Goal: Information Seeking & Learning: Understand process/instructions

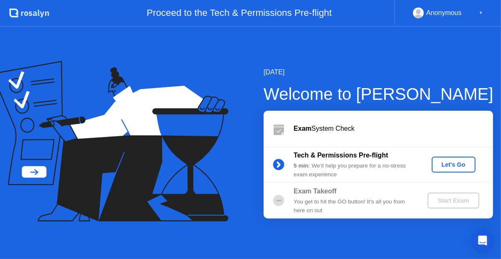
click at [451, 165] on div "Let's Go" at bounding box center [453, 164] width 37 height 7
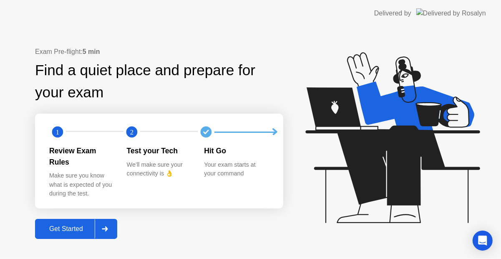
click at [78, 225] on div "Get Started" at bounding box center [66, 229] width 57 height 8
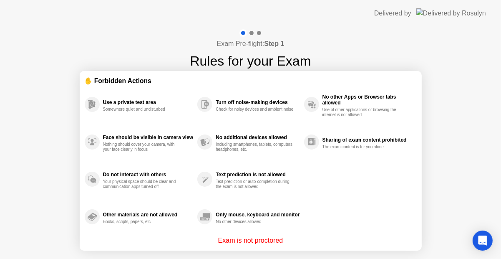
click at [278, 76] on div "✋ Forbidden Actions" at bounding box center [251, 81] width 332 height 10
click at [255, 237] on p "Exam is not proctored" at bounding box center [250, 240] width 65 height 10
click at [488, 241] on div "Open Intercom Messenger" at bounding box center [483, 241] width 22 height 22
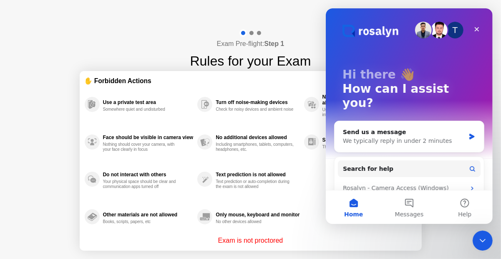
click at [389, 244] on div "Exam is not proctored" at bounding box center [251, 240] width 332 height 10
click at [296, 130] on div "No additional devices allowed Including smartphones, tablets, computers, headph…" at bounding box center [250, 142] width 106 height 38
click at [484, 27] on div "Close" at bounding box center [476, 29] width 15 height 15
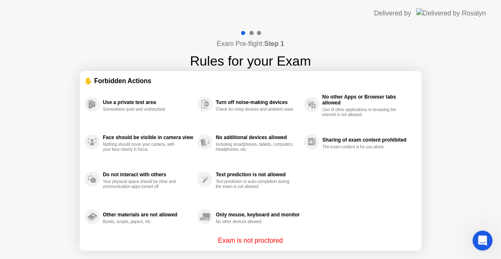
click at [248, 35] on div at bounding box center [251, 33] width 24 height 8
click at [253, 33] on div at bounding box center [252, 33] width 4 height 4
drag, startPoint x: 126, startPoint y: 81, endPoint x: 116, endPoint y: 102, distance: 23.2
click at [125, 83] on div "✋ Forbidden Actions" at bounding box center [251, 81] width 332 height 10
click at [116, 104] on div "Use a private test area" at bounding box center [148, 102] width 91 height 6
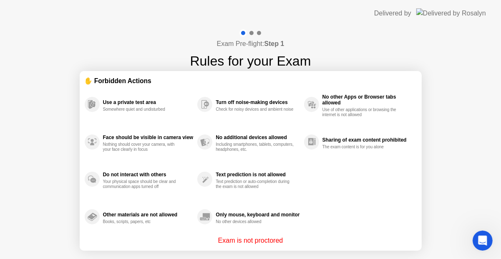
click at [152, 103] on div "Use a private test area" at bounding box center [148, 102] width 91 height 6
drag, startPoint x: 254, startPoint y: 113, endPoint x: 303, endPoint y: 107, distance: 49.6
click at [257, 113] on div "Turn off noise-making devices Check for noisy devices and ambient noise" at bounding box center [250, 105] width 106 height 38
drag, startPoint x: 303, startPoint y: 107, endPoint x: 291, endPoint y: 54, distance: 54.3
click at [303, 107] on div "Turn off noise-making devices Check for noisy devices and ambient noise" at bounding box center [250, 105] width 106 height 38
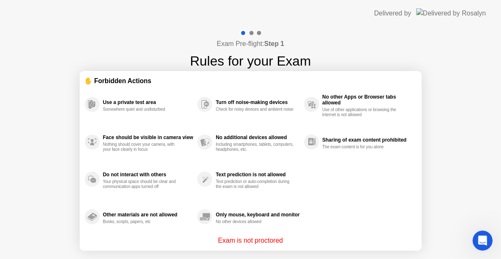
drag, startPoint x: 291, startPoint y: 51, endPoint x: 210, endPoint y: 31, distance: 83.4
click at [287, 51] on h1 "Rules for your Exam" at bounding box center [250, 61] width 121 height 20
click at [165, 16] on header "Delivered by" at bounding box center [250, 13] width 501 height 27
drag, startPoint x: 175, startPoint y: 16, endPoint x: 228, endPoint y: 52, distance: 63.9
click at [178, 18] on header "Delivered by" at bounding box center [250, 13] width 501 height 27
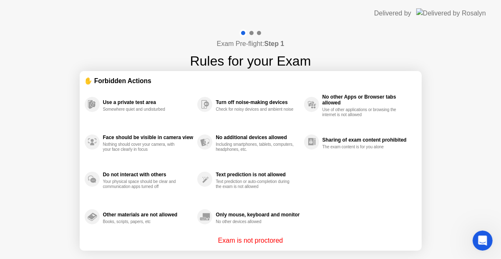
click at [256, 240] on p "Exam is not proctored" at bounding box center [250, 240] width 65 height 10
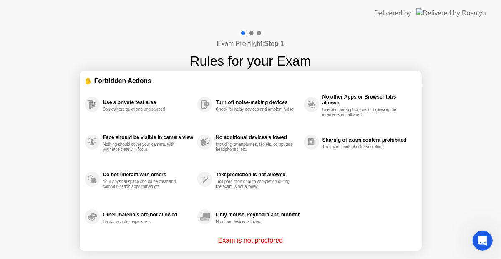
click at [285, 51] on h1 "Rules for your Exam" at bounding box center [250, 61] width 121 height 20
drag, startPoint x: 235, startPoint y: 36, endPoint x: 84, endPoint y: 36, distance: 150.7
click at [137, 33] on div "Exam Pre-flight: Step 1 Rules for your Exam ✋ Forbidden Actions Use a private t…" at bounding box center [250, 159] width 501 height 265
drag, startPoint x: 84, startPoint y: 36, endPoint x: 95, endPoint y: 73, distance: 38.4
click at [86, 40] on div "Exam Pre-flight: Step 1 Rules for your Exam ✋ Forbidden Actions Use a private t…" at bounding box center [250, 159] width 501 height 265
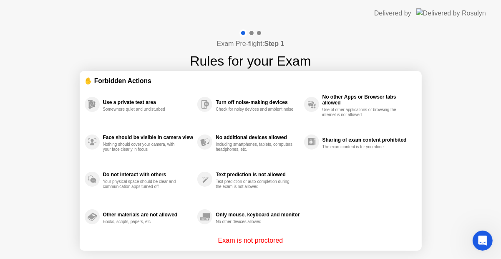
drag, startPoint x: 95, startPoint y: 73, endPoint x: 107, endPoint y: 88, distance: 19.4
click at [101, 86] on div "Exam Pre-flight: Step 1 Rules for your Exam ✋ Forbidden Actions Use a private t…" at bounding box center [250, 159] width 501 height 265
drag, startPoint x: 143, startPoint y: 99, endPoint x: 163, endPoint y: 129, distance: 35.4
click at [143, 103] on div "Use a private test area" at bounding box center [148, 102] width 91 height 6
drag, startPoint x: 167, startPoint y: 119, endPoint x: 142, endPoint y: 94, distance: 35.7
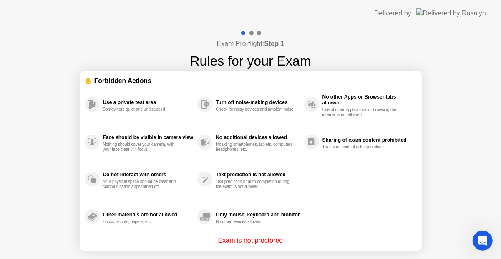
click at [162, 109] on div "Use a private test area Somewhere quiet and undisturbed Face should be visible …" at bounding box center [251, 161] width 332 height 150
click at [142, 94] on div "Use a private test area Somewhere quiet and undisturbed" at bounding box center [141, 105] width 113 height 38
drag, startPoint x: 283, startPoint y: 177, endPoint x: 341, endPoint y: 210, distance: 66.5
click at [288, 190] on div "Text prediction is not allowed Text prediction or auto-completion during the ex…" at bounding box center [250, 180] width 106 height 38
drag, startPoint x: 341, startPoint y: 210, endPoint x: 364, endPoint y: 212, distance: 22.2
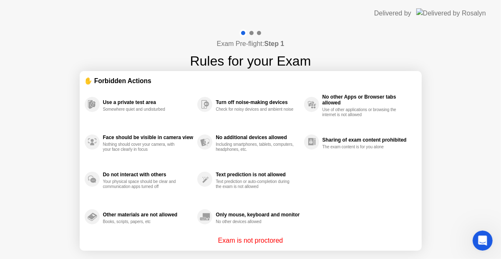
click at [358, 211] on div "Use a private test area Somewhere quiet and undisturbed Face should be visible …" at bounding box center [251, 161] width 332 height 150
click at [491, 213] on div "Exam Pre-flight: Step 1 Rules for your Exam ✋ Forbidden Actions Use a private t…" at bounding box center [250, 159] width 501 height 265
drag, startPoint x: 372, startPoint y: 174, endPoint x: 443, endPoint y: 50, distance: 142.7
click at [384, 144] on div "Use a private test area Somewhere quiet and undisturbed Face should be visible …" at bounding box center [251, 161] width 332 height 150
click at [468, 12] on img at bounding box center [452, 13] width 70 height 10
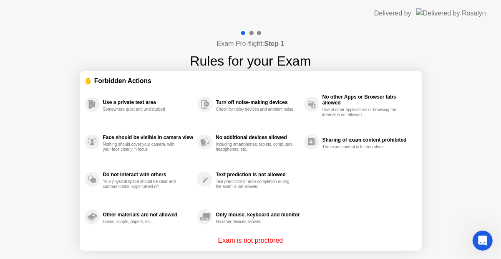
drag, startPoint x: 327, startPoint y: 10, endPoint x: 238, endPoint y: 71, distance: 108.3
click at [321, 13] on header "Delivered by" at bounding box center [250, 13] width 501 height 27
drag, startPoint x: 238, startPoint y: 71, endPoint x: 220, endPoint y: 152, distance: 83.2
click at [234, 93] on section "✋ Forbidden Actions Use a private test area Somewhere quiet and undisturbed Fac…" at bounding box center [251, 161] width 342 height 180
drag, startPoint x: 220, startPoint y: 152, endPoint x: 219, endPoint y: 202, distance: 49.7
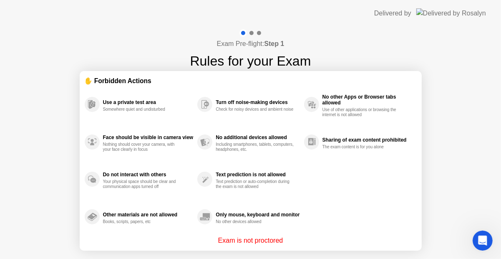
click at [215, 180] on div "Use a private test area Somewhere quiet and undisturbed Face should be visible …" at bounding box center [251, 161] width 332 height 150
click at [224, 205] on div "Only mouse, keyboard and monitor No other devices allowed" at bounding box center [250, 217] width 106 height 38
click at [248, 34] on div at bounding box center [251, 33] width 24 height 8
drag, startPoint x: 248, startPoint y: 34, endPoint x: 243, endPoint y: 33, distance: 6.0
click at [243, 33] on div at bounding box center [251, 33] width 24 height 8
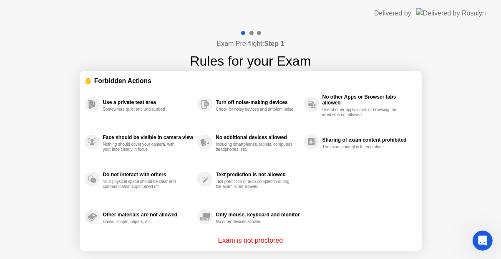
click at [247, 33] on div at bounding box center [251, 33] width 24 height 8
drag, startPoint x: 265, startPoint y: 48, endPoint x: 186, endPoint y: 85, distance: 87.8
click at [243, 64] on div "Exam Pre-flight: Step 1 Rules for your Exam" at bounding box center [250, 50] width 121 height 42
drag, startPoint x: 185, startPoint y: 86, endPoint x: 109, endPoint y: 117, distance: 82.4
click at [155, 104] on div "Use a private test area Somewhere quiet and undisturbed" at bounding box center [141, 105] width 113 height 38
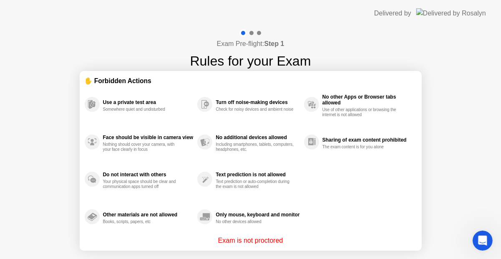
click at [109, 117] on div "Use a private test area Somewhere quiet and undisturbed" at bounding box center [141, 105] width 113 height 38
click at [125, 100] on div "Use a private test area" at bounding box center [148, 102] width 91 height 6
drag, startPoint x: 125, startPoint y: 100, endPoint x: 161, endPoint y: 103, distance: 36.4
click at [140, 103] on div "Use a private test area" at bounding box center [148, 102] width 91 height 6
drag, startPoint x: 144, startPoint y: 84, endPoint x: 113, endPoint y: 81, distance: 31.4
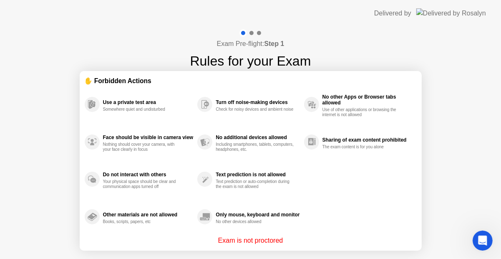
click at [125, 83] on div "✋ Forbidden Actions" at bounding box center [251, 81] width 332 height 10
click at [109, 80] on div "✋ Forbidden Actions" at bounding box center [251, 81] width 332 height 10
click at [204, 99] on circle at bounding box center [204, 104] width 15 height 15
click at [236, 99] on div "Turn off noise-making devices Check for noisy devices and ambient noise" at bounding box center [258, 104] width 84 height 15
click at [260, 52] on h1 "Rules for your Exam" at bounding box center [250, 61] width 121 height 20
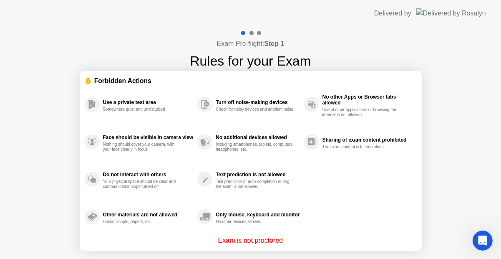
click at [265, 51] on h1 "Rules for your Exam" at bounding box center [250, 61] width 121 height 20
click at [440, 18] on div "Delivered by" at bounding box center [430, 13] width 112 height 27
drag, startPoint x: 445, startPoint y: 16, endPoint x: 451, endPoint y: 16, distance: 5.8
click at [445, 16] on img at bounding box center [452, 13] width 70 height 10
drag, startPoint x: 285, startPoint y: 42, endPoint x: 280, endPoint y: 42, distance: 5.4
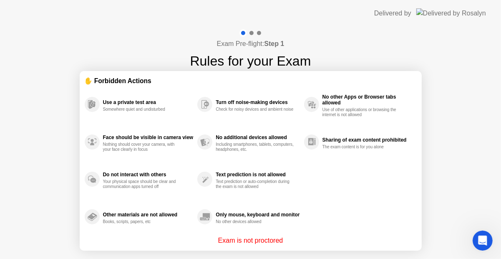
click at [284, 42] on b "Step 1" at bounding box center [274, 43] width 20 height 7
drag, startPoint x: 241, startPoint y: 37, endPoint x: 215, endPoint y: 42, distance: 26.0
click at [239, 38] on div "Exam Pre-flight: Step 1 Rules for your Exam" at bounding box center [250, 50] width 121 height 42
click at [484, 235] on icon "Open Intercom Messenger" at bounding box center [482, 240] width 14 height 14
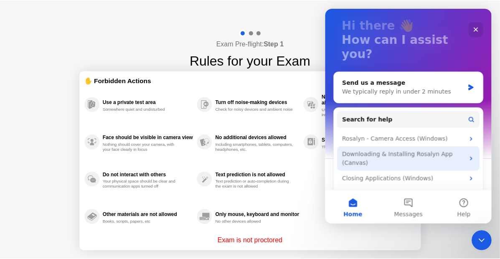
scroll to position [53, 0]
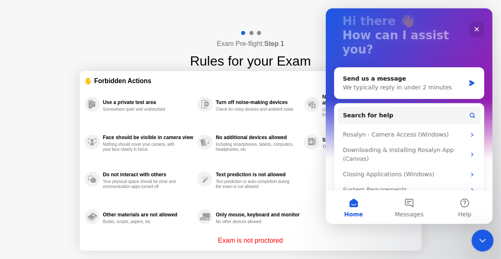
click at [476, 238] on div "Close Intercom Messenger" at bounding box center [482, 239] width 20 height 20
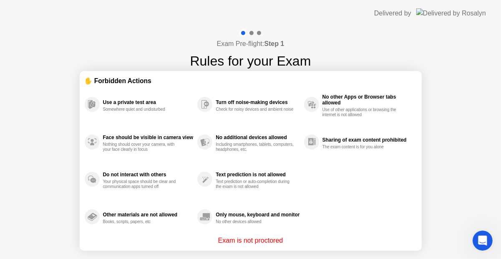
click at [254, 240] on p "Exam is not proctored" at bounding box center [250, 240] width 65 height 10
click at [114, 224] on div "Books, scripts, papers, etc" at bounding box center [142, 221] width 79 height 5
click at [127, 202] on div "Other materials are not allowed Books, scripts, papers, etc" at bounding box center [141, 217] width 113 height 38
drag, startPoint x: 71, startPoint y: 103, endPoint x: 154, endPoint y: 88, distance: 83.5
click at [83, 103] on div "Exam Pre-flight: Step 1 Rules for your Exam ✋ Forbidden Actions Use a private t…" at bounding box center [250, 159] width 501 height 265
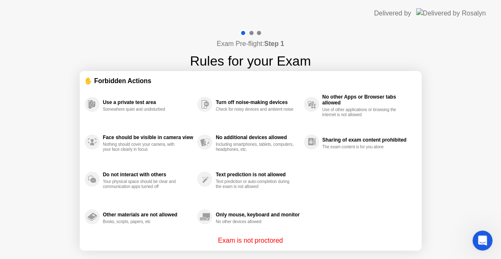
click at [193, 99] on div "Use a private test area Somewhere quiet and undisturbed" at bounding box center [141, 105] width 113 height 38
drag, startPoint x: 143, startPoint y: 110, endPoint x: 131, endPoint y: 108, distance: 12.8
click at [140, 110] on div "Somewhere quiet and undisturbed" at bounding box center [142, 109] width 79 height 5
click at [96, 71] on section "✋ Forbidden Actions Use a private test area Somewhere quiet and undisturbed Fac…" at bounding box center [251, 161] width 342 height 180
click at [146, 88] on div "Use a private test area Somewhere quiet and undisturbed" at bounding box center [141, 105] width 113 height 38
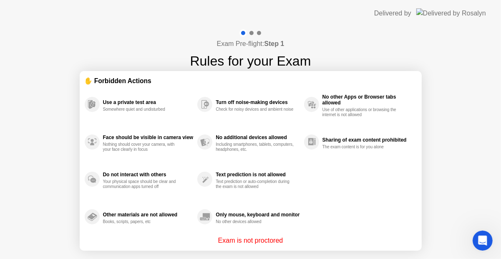
click at [124, 90] on div "Use a private test area Somewhere quiet and undisturbed" at bounding box center [141, 105] width 113 height 38
click at [131, 38] on div "Exam Pre-flight: Step 1 Rules for your Exam ✋ Forbidden Actions Use a private t…" at bounding box center [250, 159] width 501 height 265
drag, startPoint x: 280, startPoint y: 50, endPoint x: 258, endPoint y: 89, distance: 45.0
click at [278, 56] on div "Exam Pre-flight: Step 1 Rules for your Exam" at bounding box center [250, 50] width 121 height 42
drag, startPoint x: 258, startPoint y: 89, endPoint x: 310, endPoint y: 79, distance: 53.1
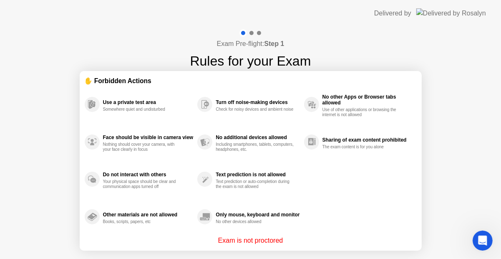
click at [262, 89] on div "Turn off noise-making devices Check for noisy devices and ambient noise" at bounding box center [250, 105] width 106 height 38
